Goal: Task Accomplishment & Management: Manage account settings

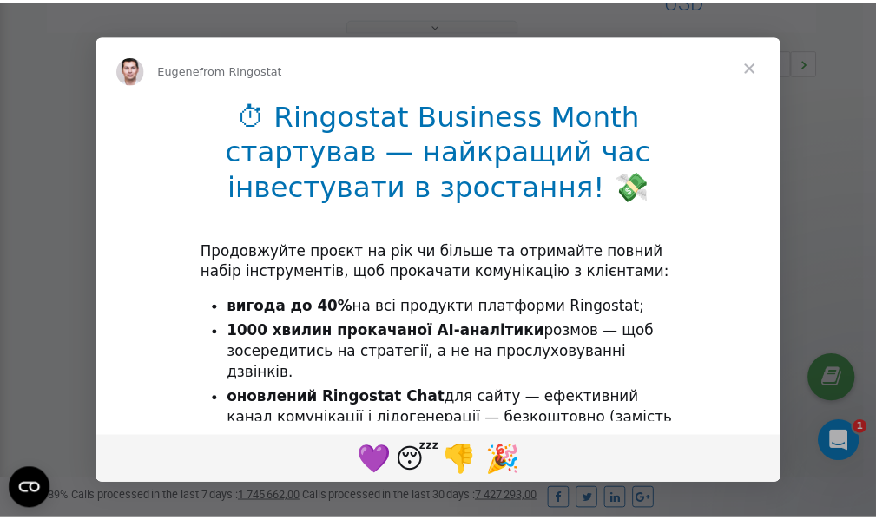
scroll to position [519, 0]
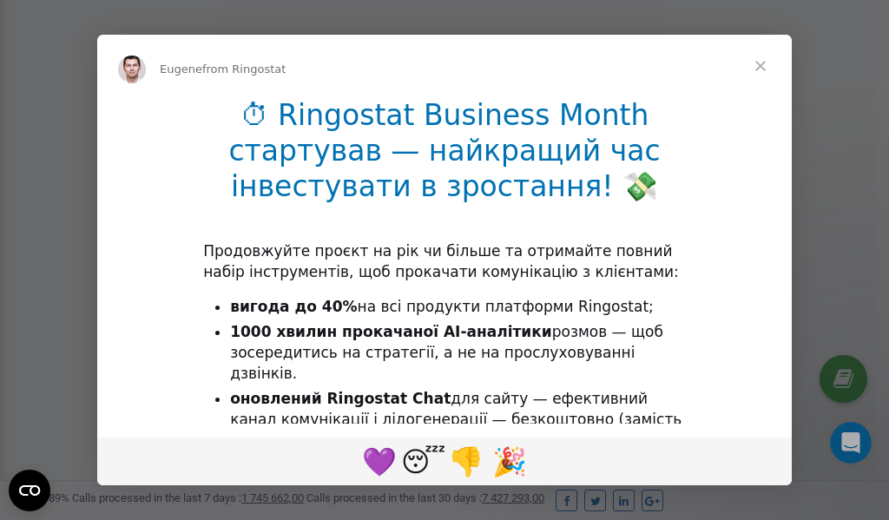
click at [763, 65] on span "Close" at bounding box center [760, 66] width 62 height 62
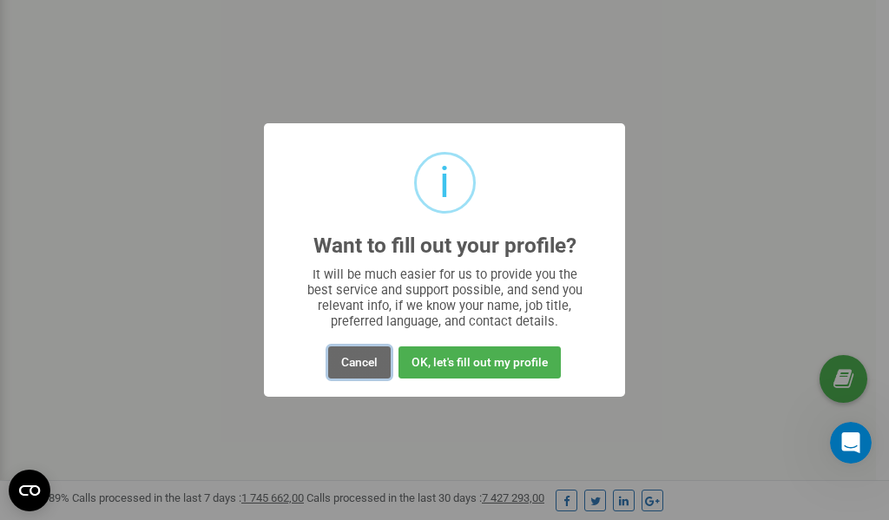
click at [369, 364] on button "Cancel" at bounding box center [359, 362] width 62 height 32
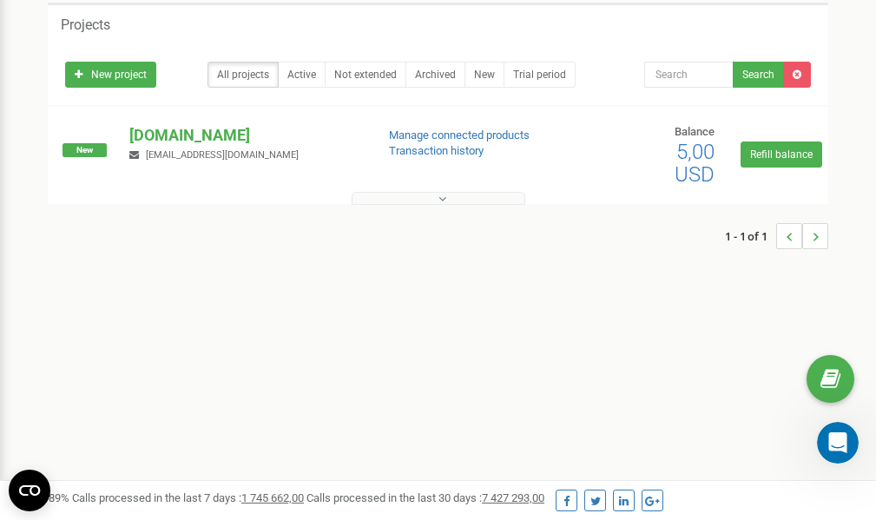
scroll to position [0, 0]
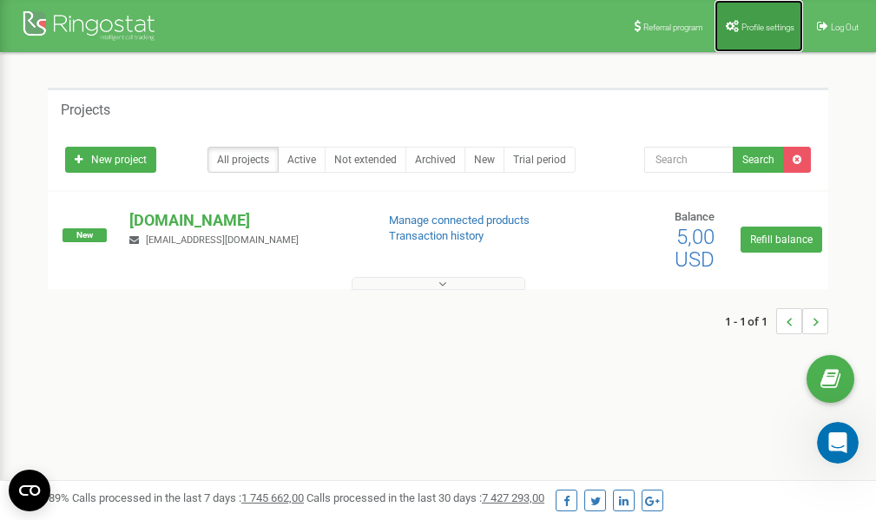
click at [756, 31] on link "Profile settings" at bounding box center [758, 26] width 89 height 52
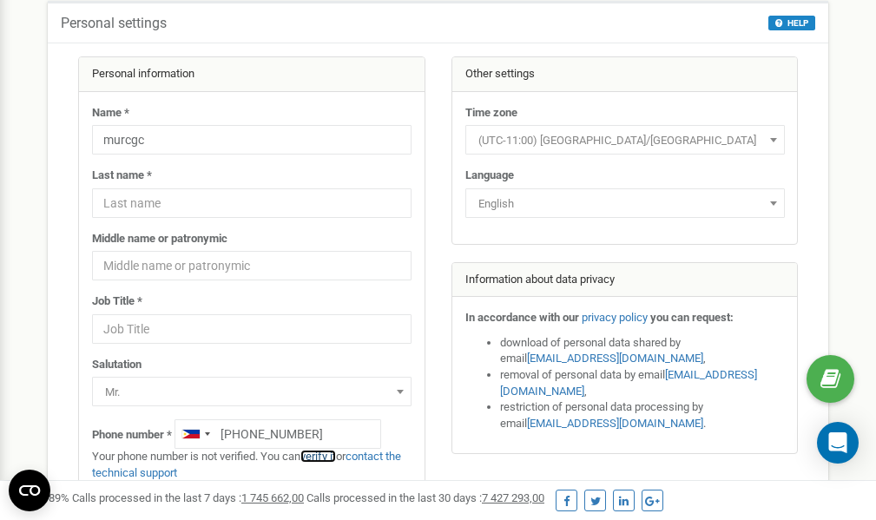
click at [322, 455] on link "verify it" at bounding box center [318, 455] width 36 height 13
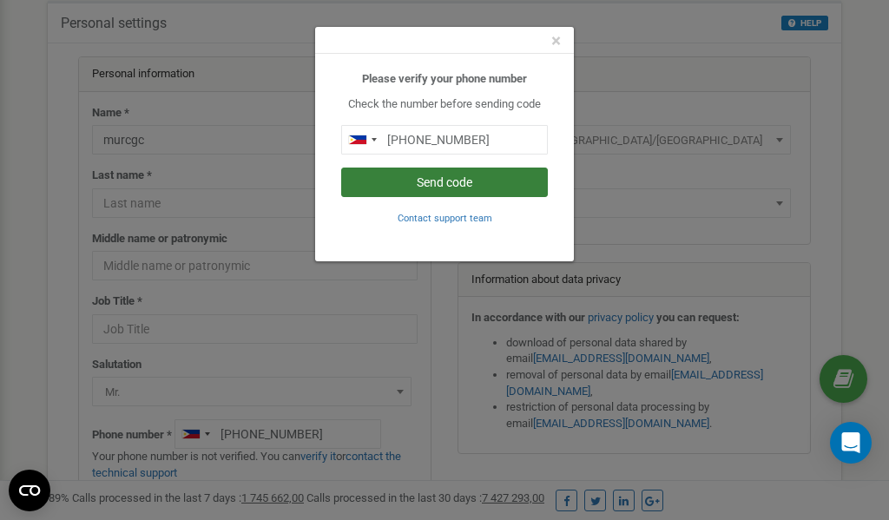
click at [462, 178] on button "Send code" at bounding box center [444, 182] width 207 height 30
